Goal: Information Seeking & Learning: Learn about a topic

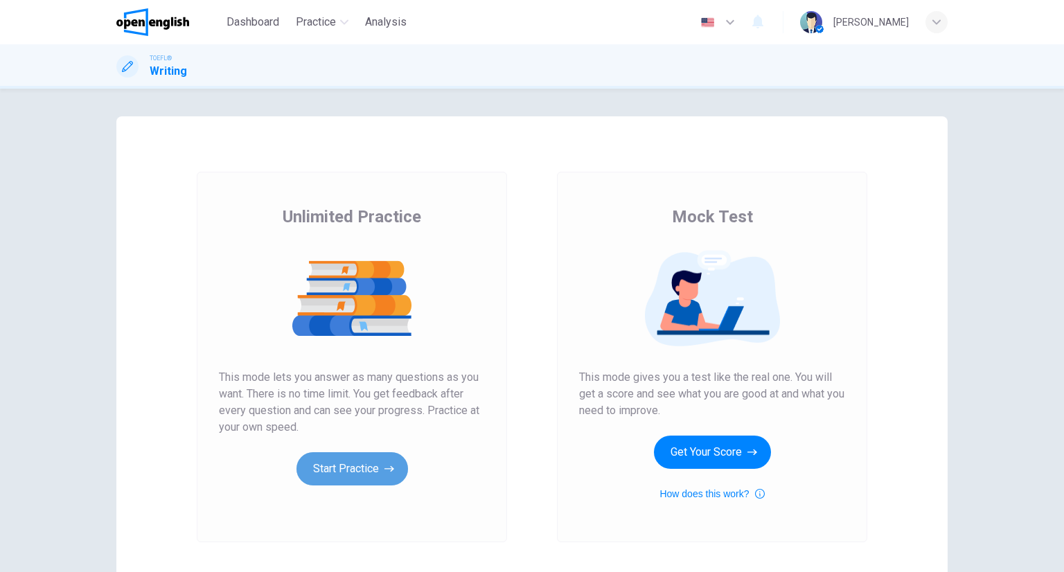
click at [340, 475] on button "Start Practice" at bounding box center [351, 468] width 111 height 33
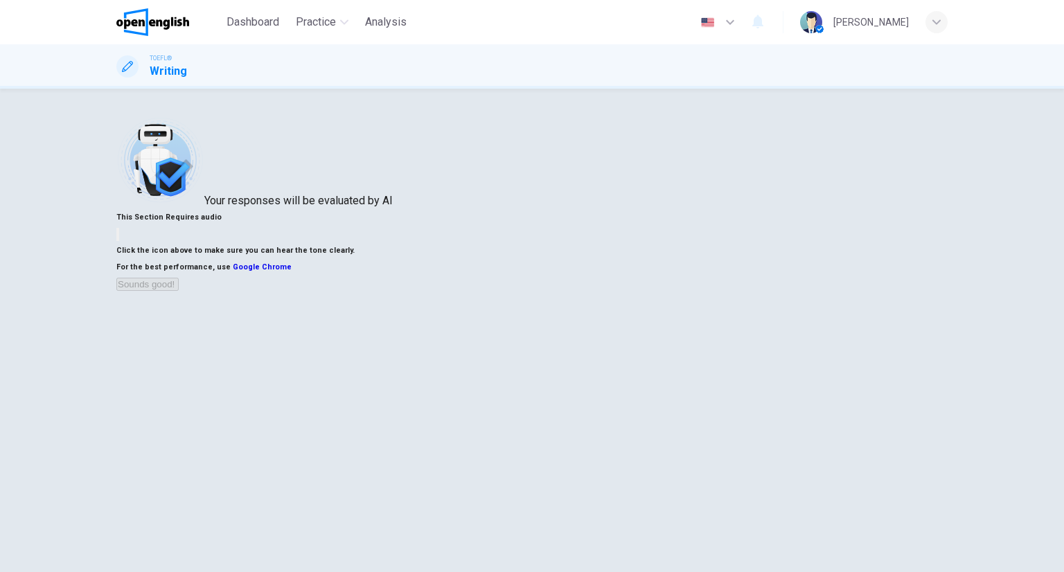
click at [119, 241] on button "button" at bounding box center [117, 234] width 3 height 13
drag, startPoint x: 723, startPoint y: 493, endPoint x: 724, endPoint y: 485, distance: 8.3
click at [179, 291] on button "Sounds good!" at bounding box center [147, 284] width 62 height 13
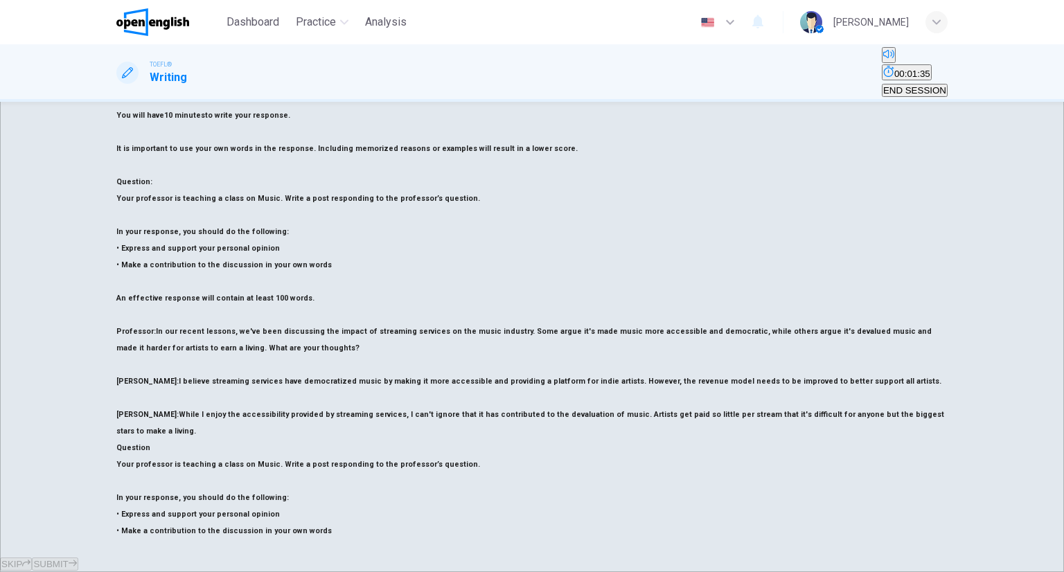
scroll to position [64, 0]
click at [349, 67] on div "TOEFL® Writing 00:01:49 END SESSION" at bounding box center [531, 72] width 875 height 51
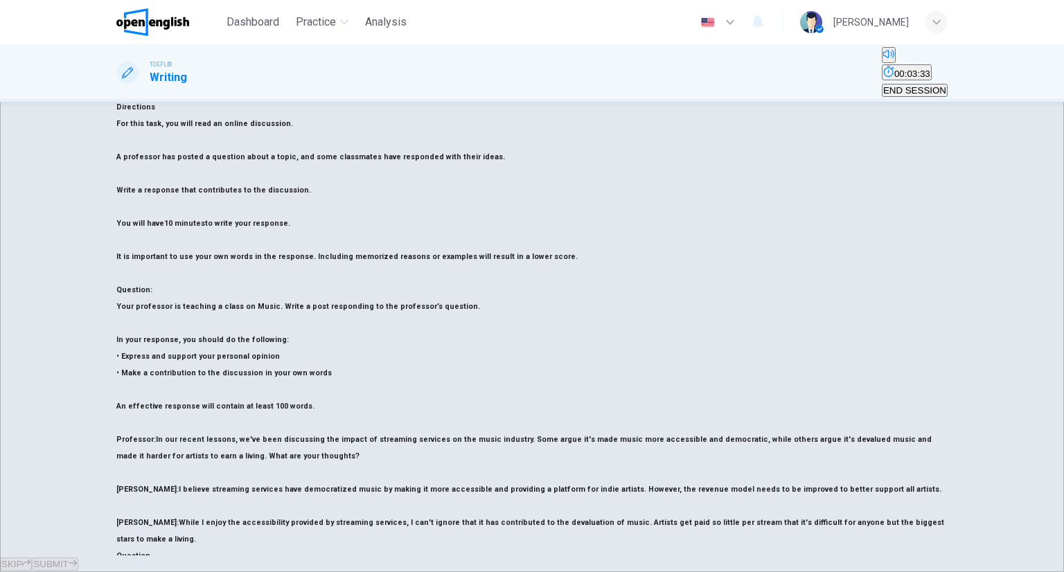
scroll to position [0, 0]
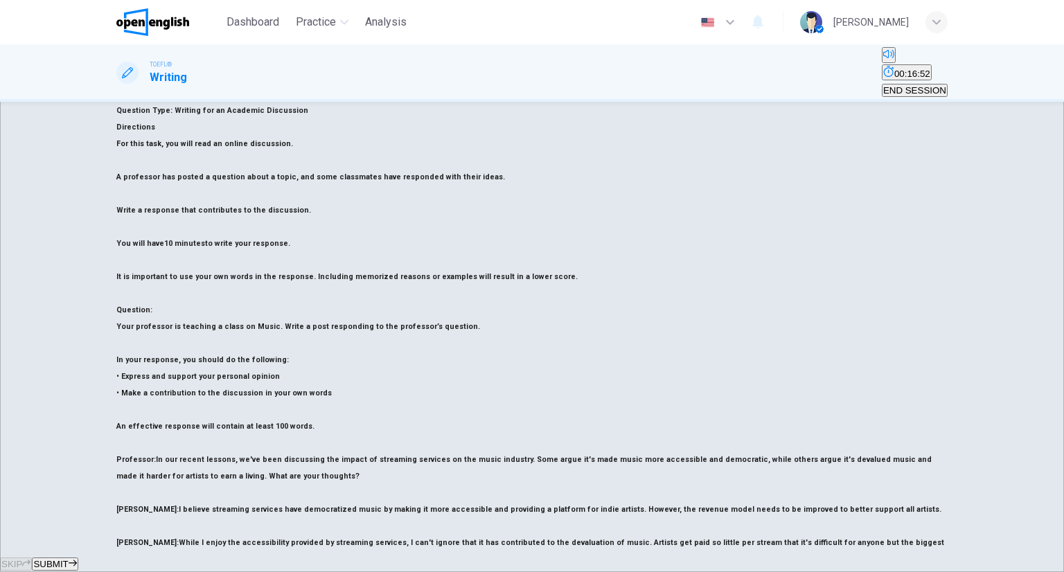
scroll to position [138, 0]
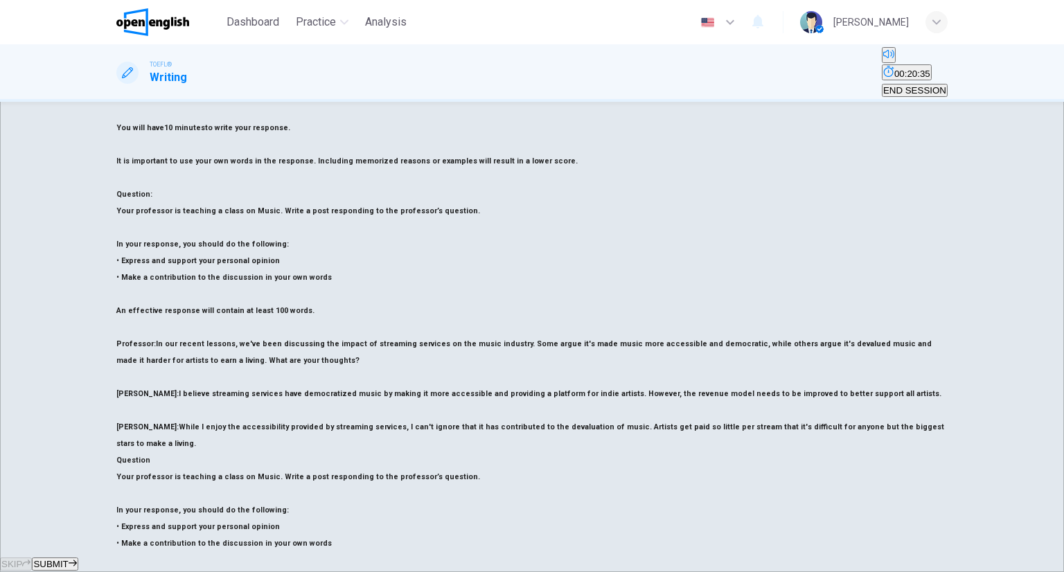
scroll to position [188, 0]
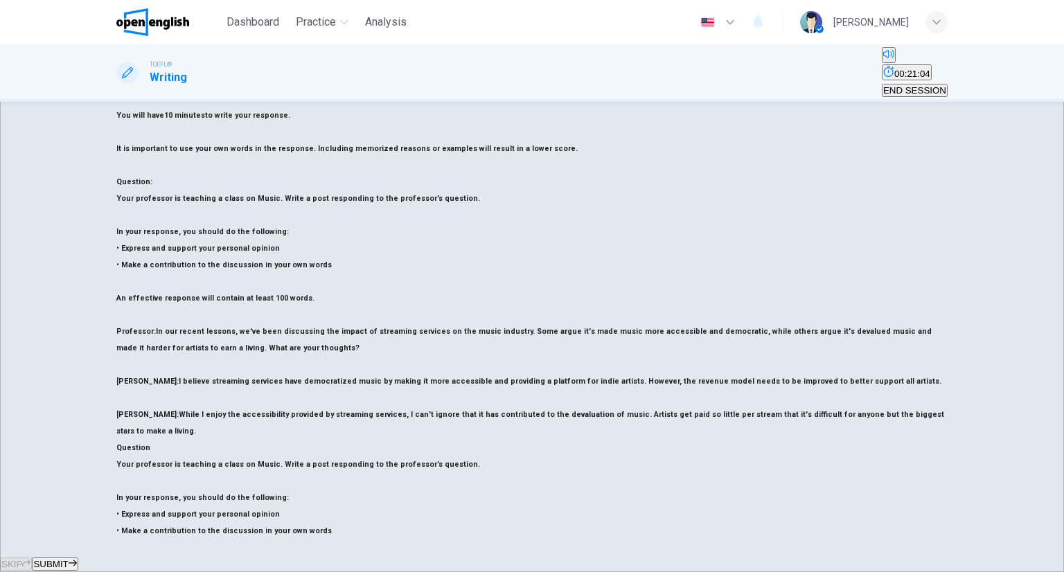
type textarea "**********"
click at [78, 557] on button "SUBMIT" at bounding box center [55, 563] width 46 height 13
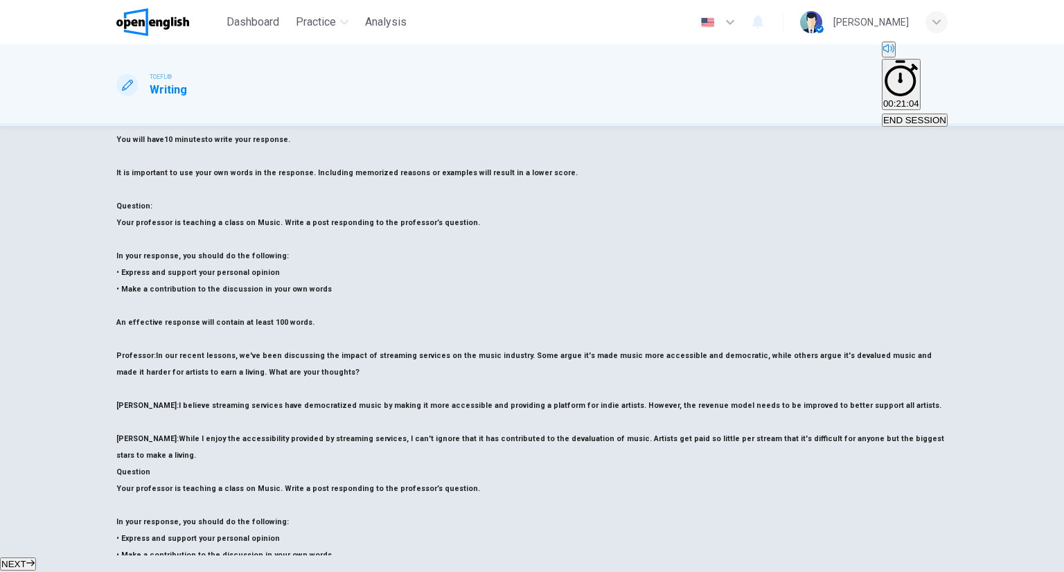
scroll to position [0, 0]
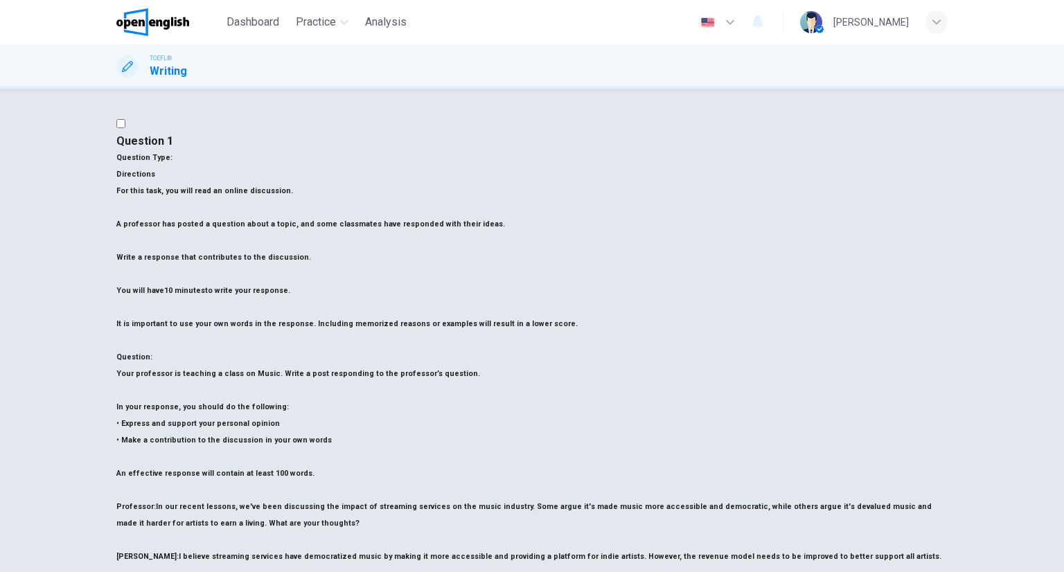
drag, startPoint x: 476, startPoint y: 336, endPoint x: 584, endPoint y: 238, distance: 145.6
click at [512, 303] on div "Question 1 Question Type : Directions For this task, you will read an online di…" at bounding box center [531, 473] width 831 height 681
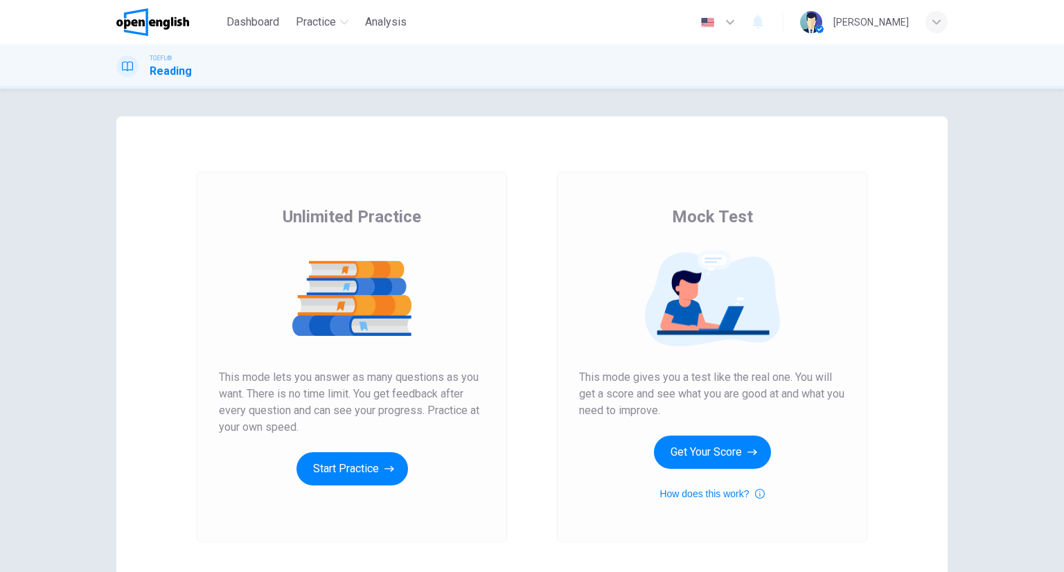
click at [363, 451] on div "Unlimited Practice This mode lets you answer as many questions as you want. The…" at bounding box center [352, 346] width 266 height 280
drag, startPoint x: 368, startPoint y: 456, endPoint x: 366, endPoint y: 464, distance: 8.1
click at [366, 464] on button "Start Practice" at bounding box center [351, 468] width 111 height 33
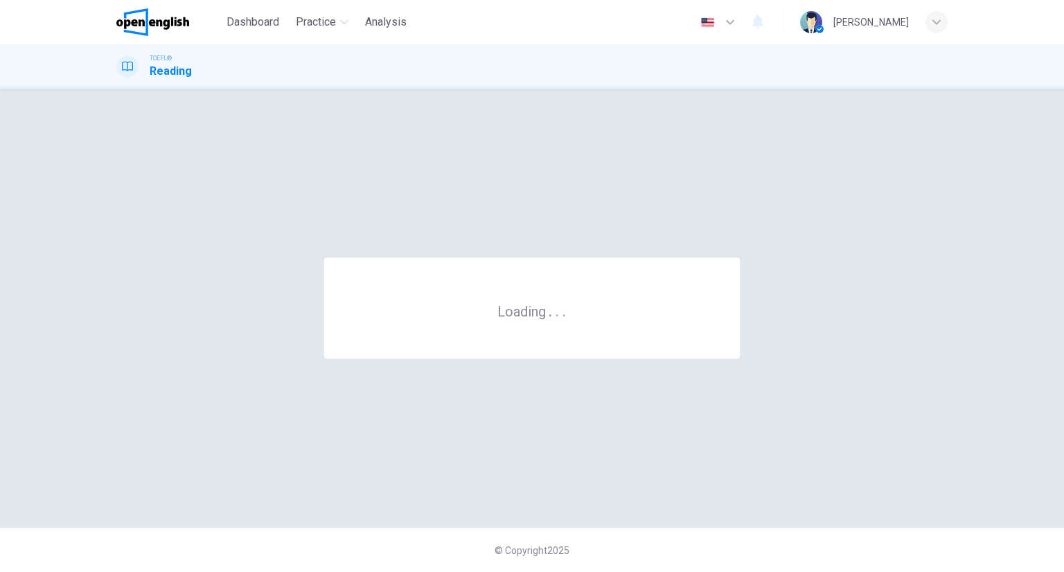
click at [366, 467] on div "Loading . . ." at bounding box center [531, 308] width 831 height 384
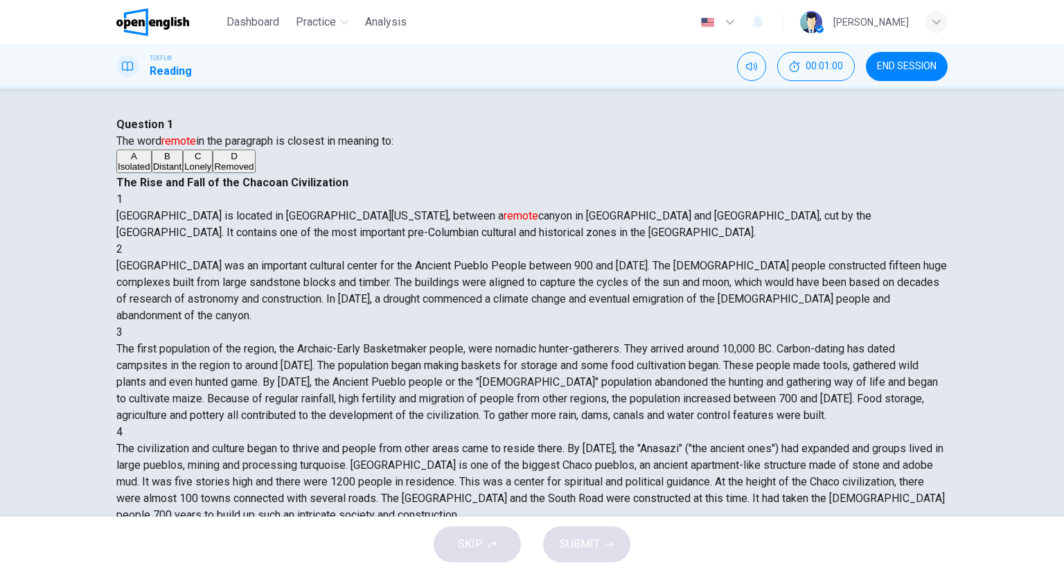
click at [181, 172] on span "Distant" at bounding box center [167, 166] width 28 height 10
click at [598, 536] on span "SUBMIT" at bounding box center [579, 544] width 40 height 19
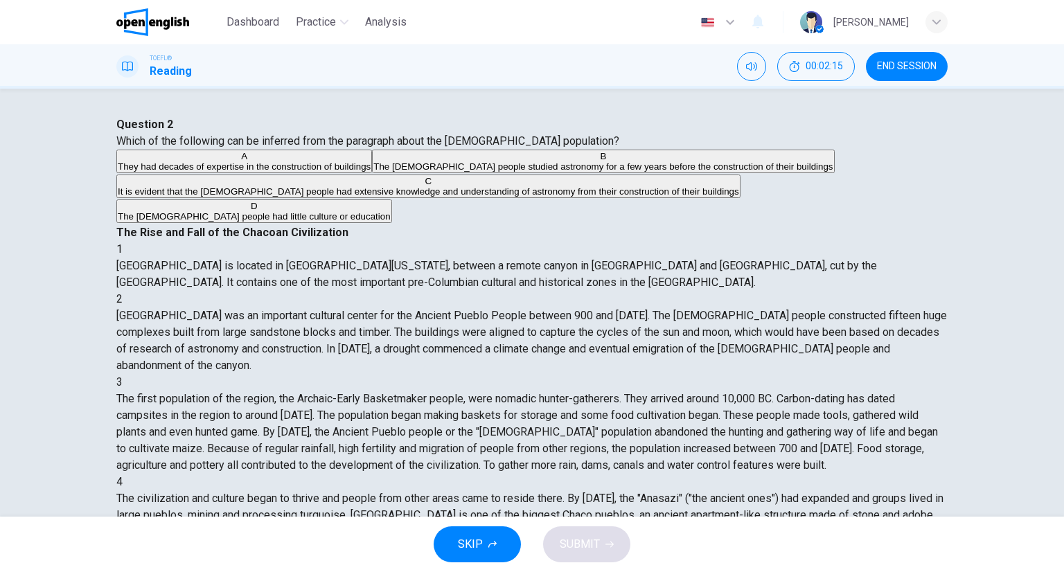
click at [243, 197] on span "It is evident that the Chacoan people had extensive knowledge and understanding…" at bounding box center [428, 191] width 621 height 10
click at [575, 535] on span "SUBMIT" at bounding box center [579, 544] width 40 height 19
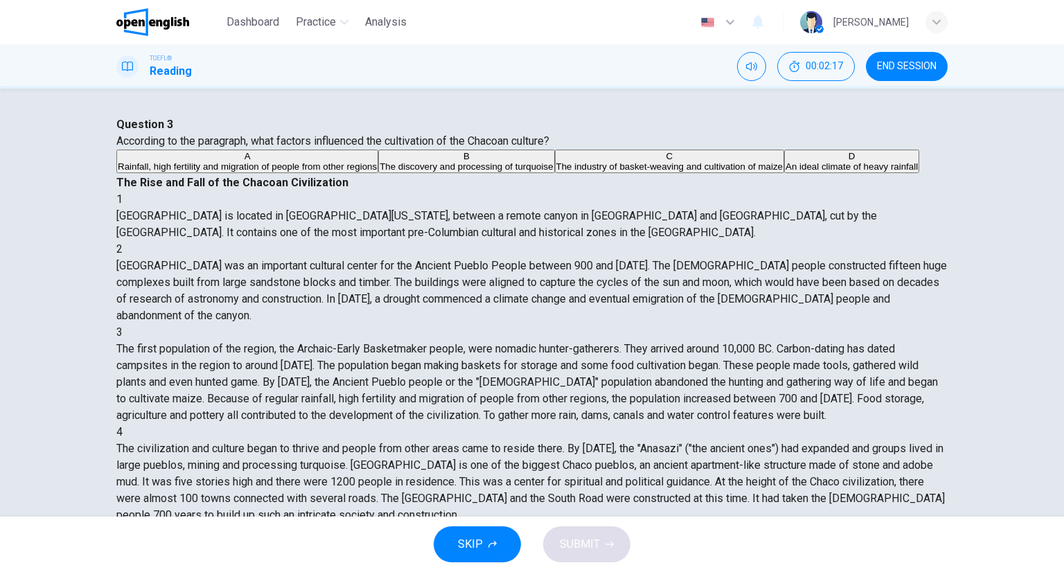
scroll to position [134, 0]
click at [248, 172] on span "Rainfall, high fertility and migration of people from other regions" at bounding box center [247, 166] width 259 height 10
click at [582, 540] on span "SUBMIT" at bounding box center [579, 544] width 40 height 19
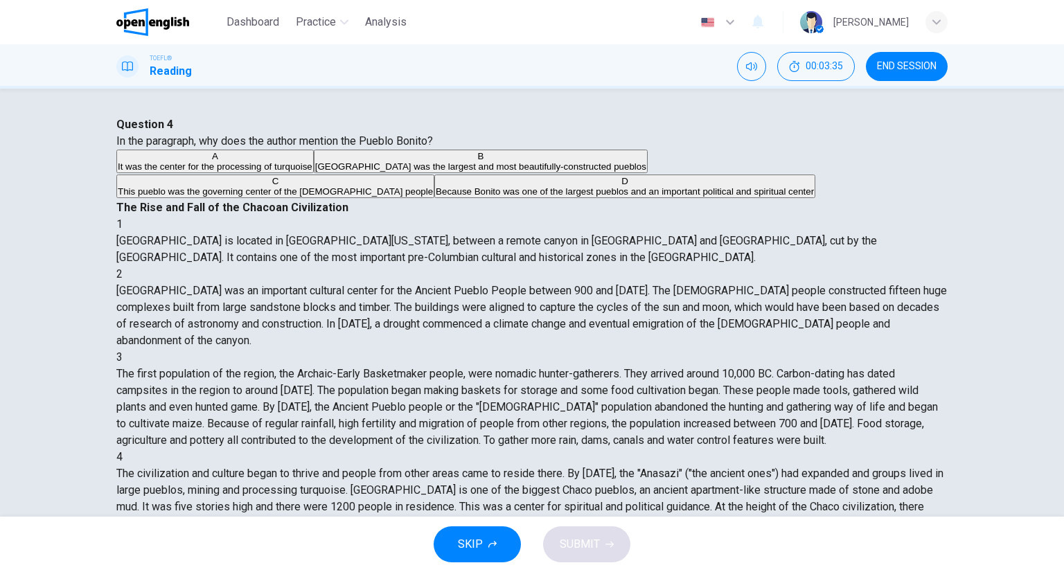
scroll to position [305, 0]
click at [334, 199] on div "A It was the center for the processing of turquoise B Pueblo Bonito was the lar…" at bounding box center [531, 175] width 831 height 50
drag, startPoint x: 280, startPoint y: 259, endPoint x: 275, endPoint y: 266, distance: 8.5
click at [278, 199] on div "A It was the center for the processing of turquoise B Pueblo Bonito was the lar…" at bounding box center [531, 175] width 831 height 50
click at [315, 172] on span "Pueblo Bonito was the largest and most beautifully-constructed pueblos" at bounding box center [480, 166] width 331 height 10
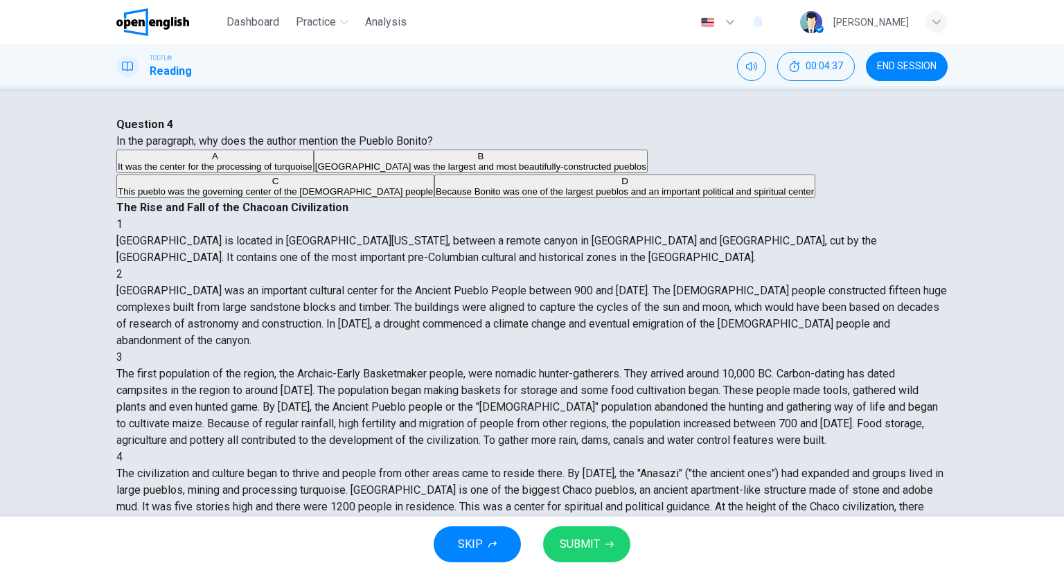
click at [315, 172] on span "Pueblo Bonito was the largest and most beautifully-constructed pueblos" at bounding box center [480, 166] width 331 height 10
click at [436, 197] on span "Because Bonito was one of the largest pueblos and an important political and sp…" at bounding box center [625, 191] width 378 height 10
click at [573, 532] on button "SUBMIT" at bounding box center [586, 544] width 87 height 36
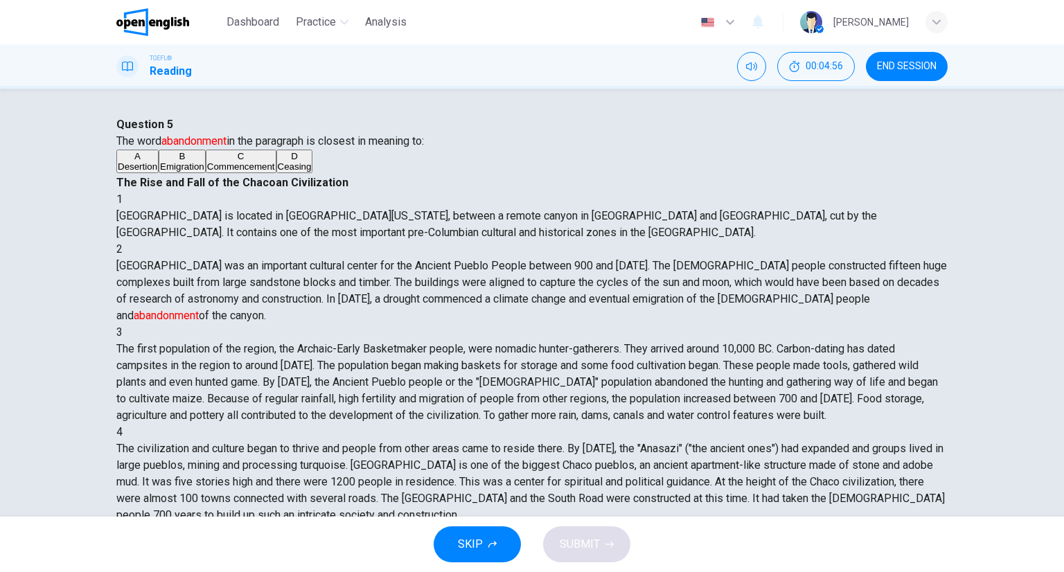
scroll to position [85, 0]
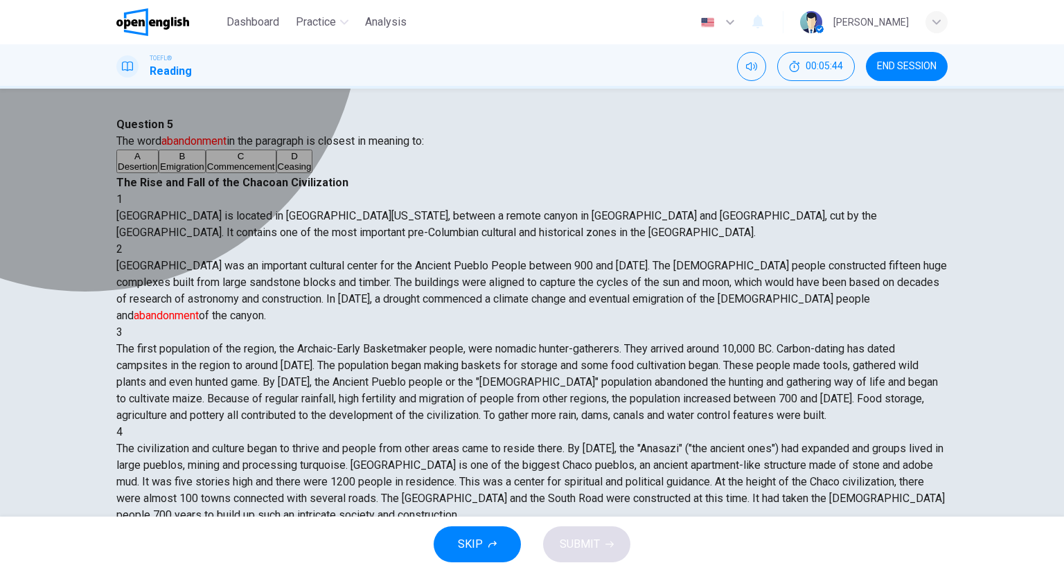
drag, startPoint x: 226, startPoint y: 233, endPoint x: 319, endPoint y: 352, distance: 150.0
click at [159, 173] on button "A Desertion" at bounding box center [137, 162] width 42 height 24
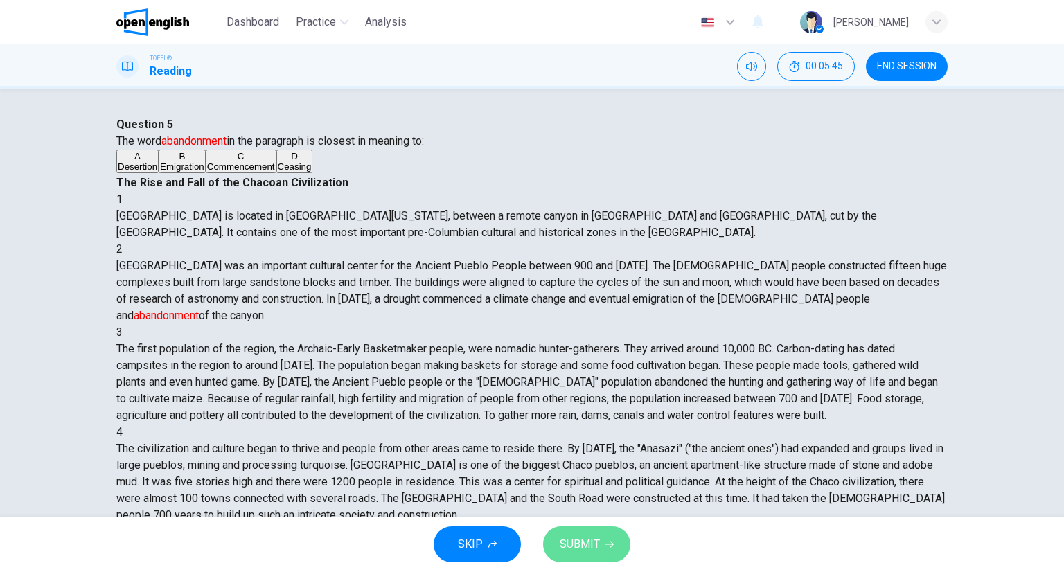
click at [603, 553] on button "SUBMIT" at bounding box center [586, 544] width 87 height 36
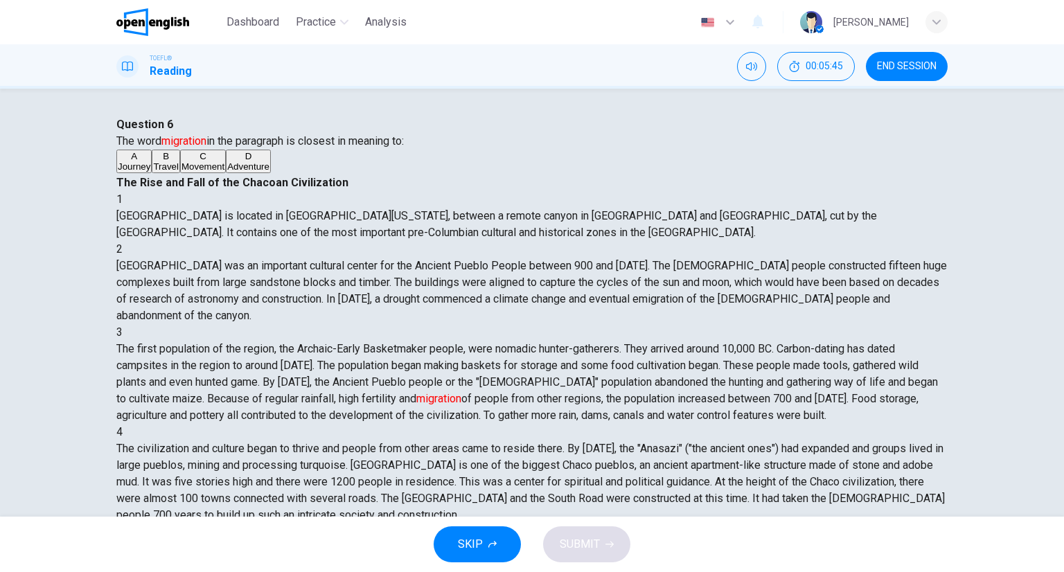
scroll to position [134, 0]
drag, startPoint x: 321, startPoint y: 307, endPoint x: 326, endPoint y: 316, distance: 10.2
click at [226, 173] on button "C Movement" at bounding box center [203, 162] width 46 height 24
click at [573, 548] on span "SUBMIT" at bounding box center [579, 544] width 40 height 19
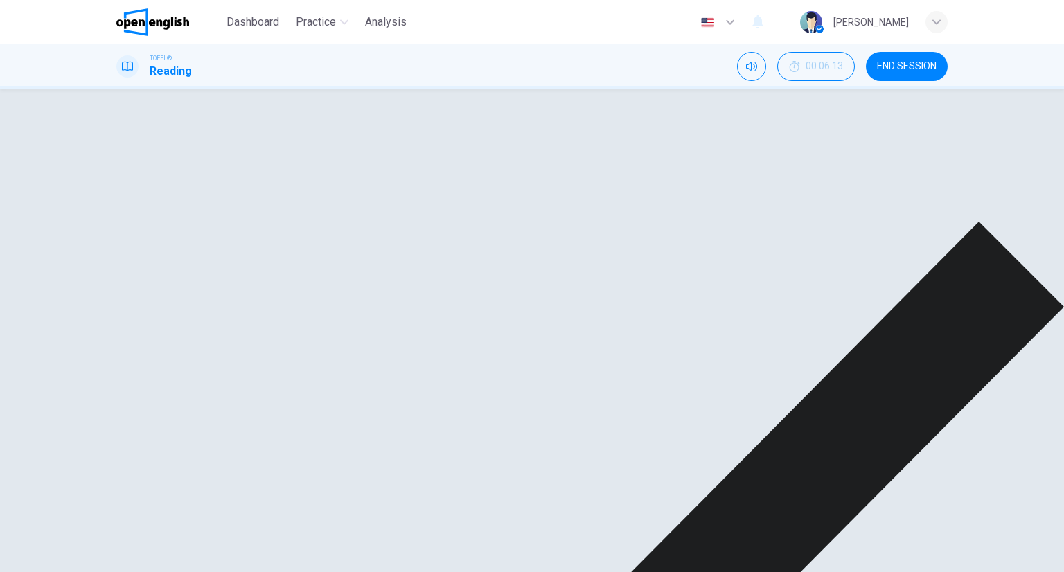
scroll to position [109, 0]
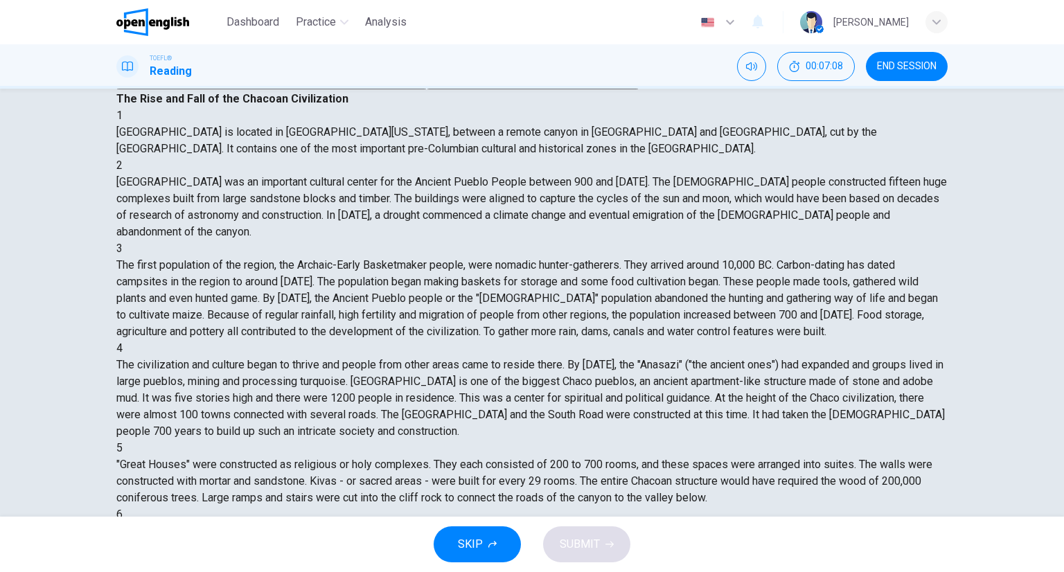
drag, startPoint x: 262, startPoint y: 203, endPoint x: 294, endPoint y: 238, distance: 46.6
click at [508, 63] on span "Each structure had fewer than 200 rooms, but one Kiva for every 29 rooms" at bounding box center [660, 58] width 305 height 10
click at [601, 546] on button "SUBMIT" at bounding box center [586, 544] width 87 height 36
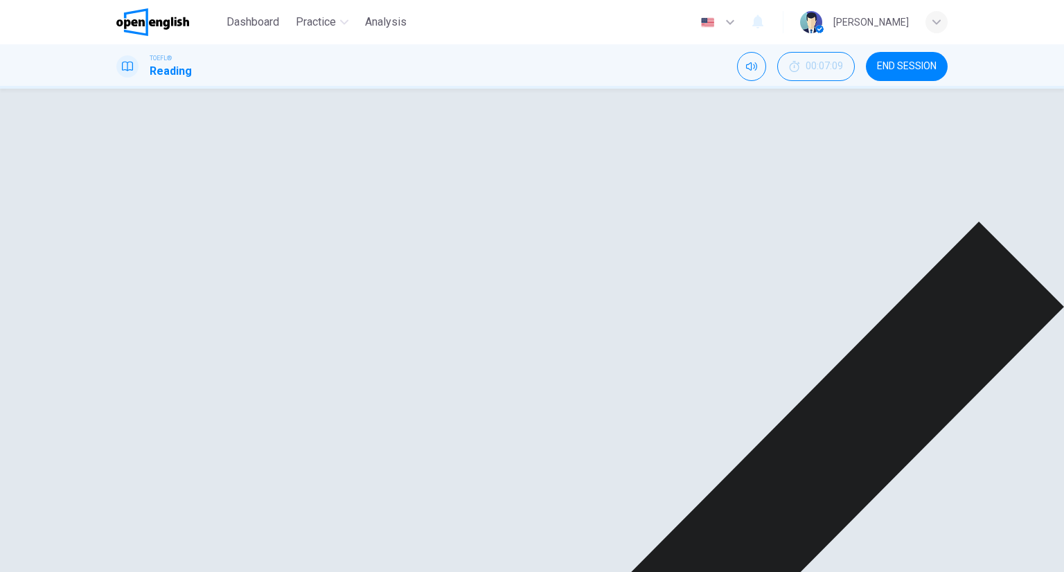
scroll to position [0, 0]
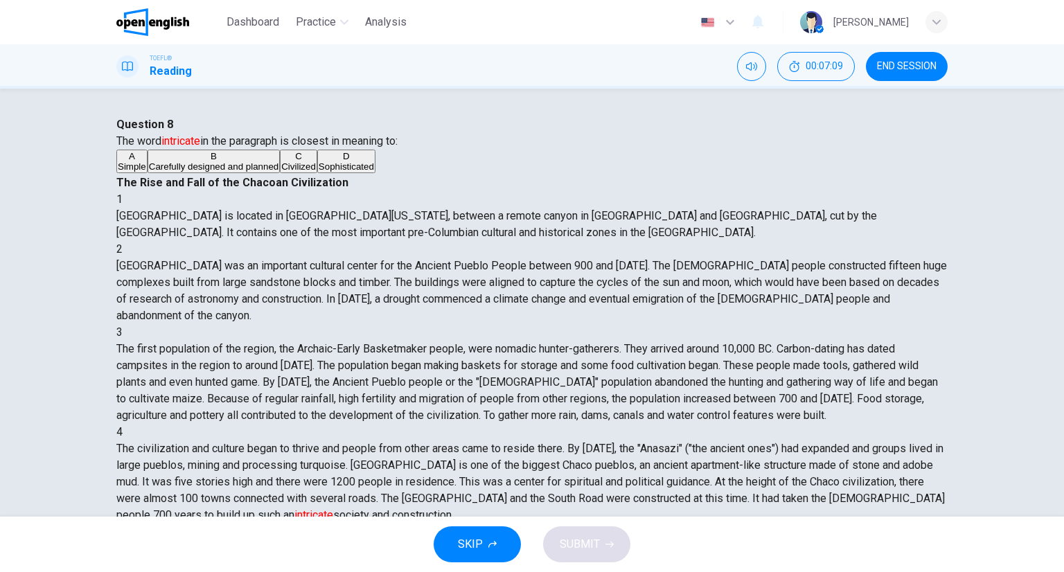
scroll to position [305, 0]
click at [933, 68] on span "END SESSION" at bounding box center [907, 66] width 60 height 11
